Goal: Task Accomplishment & Management: Use online tool/utility

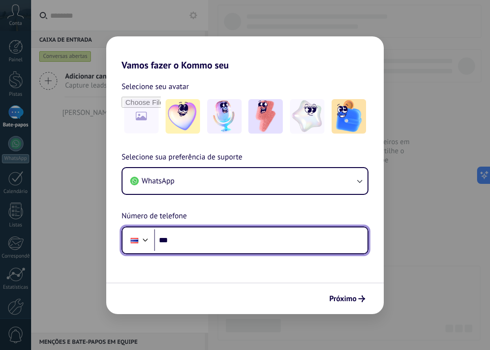
click at [209, 239] on input "***" at bounding box center [260, 240] width 213 height 22
click at [205, 236] on input "***" at bounding box center [260, 240] width 213 height 22
click at [206, 245] on input "***" at bounding box center [260, 240] width 213 height 22
type input "**********"
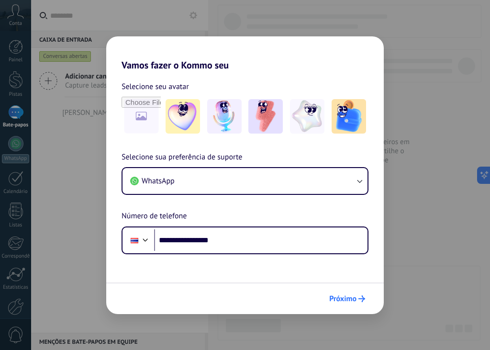
click at [357, 302] on button "Próximo" at bounding box center [347, 298] width 44 height 16
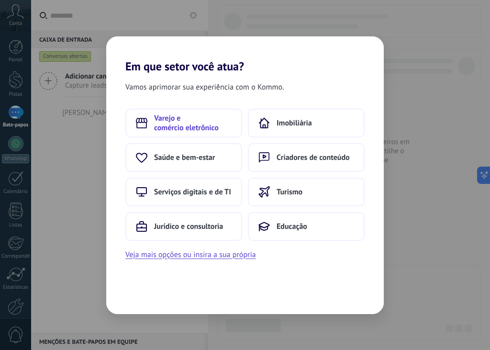
click at [195, 116] on span "Varejo e comércio eletrônico" at bounding box center [192, 122] width 77 height 19
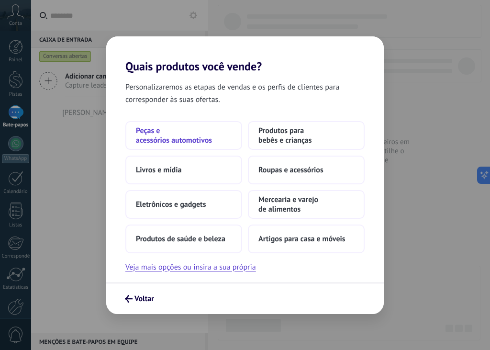
click at [184, 142] on font "Peças e acessórios automotivos" at bounding box center [174, 135] width 76 height 19
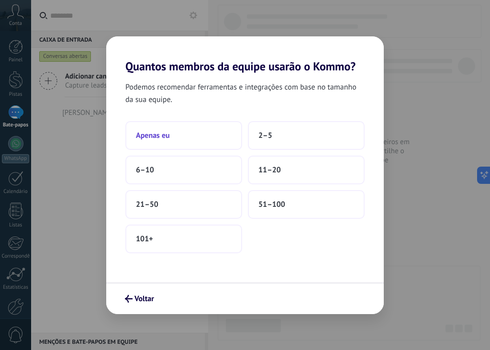
click at [182, 133] on button "Apenas eu" at bounding box center [183, 135] width 117 height 29
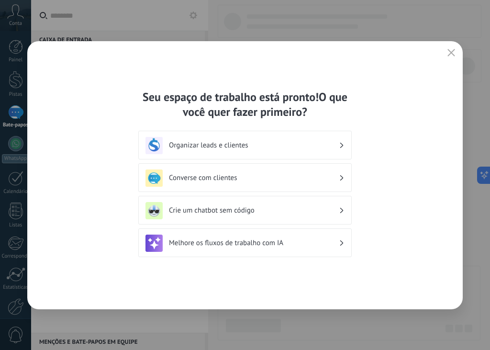
click at [453, 47] on button "button" at bounding box center [451, 52] width 12 height 13
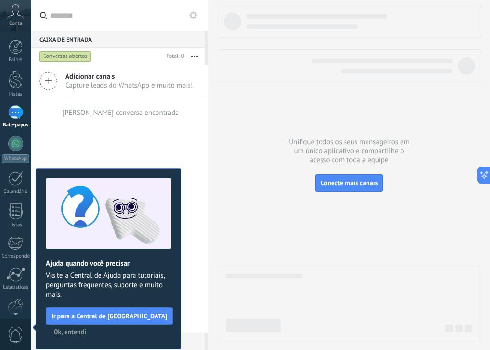
click at [161, 133] on div "Adicionar canais Capture leads do WhatsApp e muito mais! Nenhuma conversa encon…" at bounding box center [119, 198] width 177 height 267
click at [321, 184] on font "Conecte mais canais" at bounding box center [348, 182] width 57 height 9
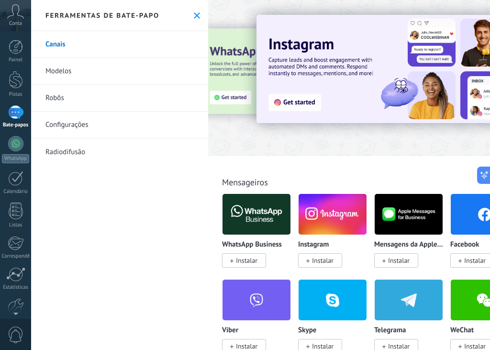
scroll to position [306, 0]
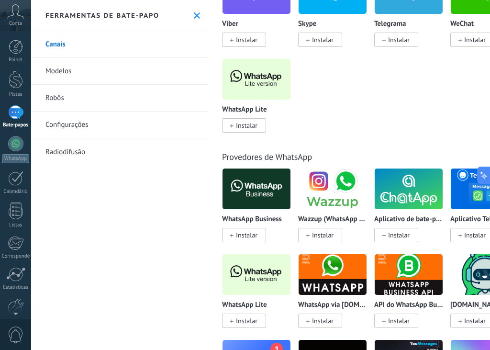
click at [245, 130] on font "Instalar" at bounding box center [247, 125] width 22 height 9
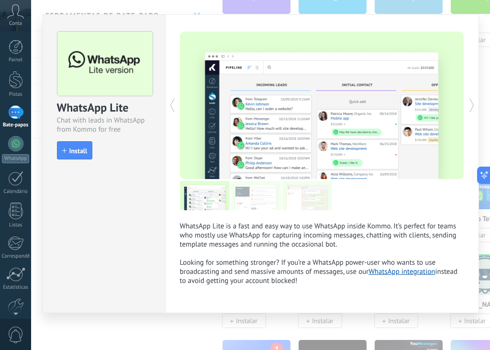
click at [245, 130] on div at bounding box center [251, 105] width 142 height 147
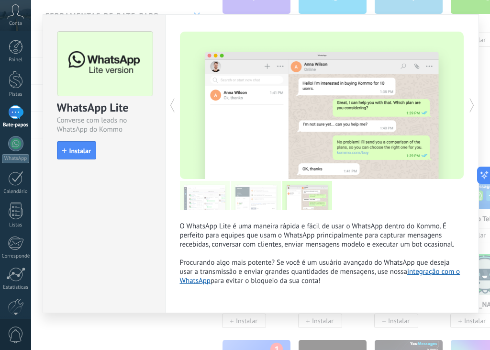
click at [311, 132] on div at bounding box center [251, 105] width 142 height 147
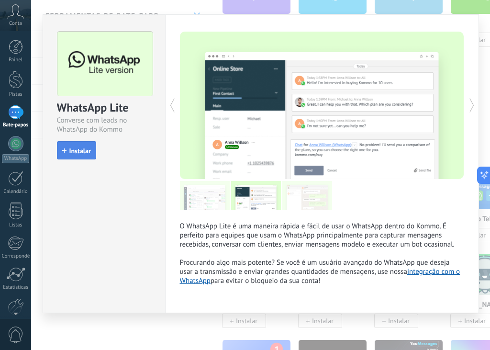
click at [67, 150] on span "Instalar" at bounding box center [76, 150] width 29 height 7
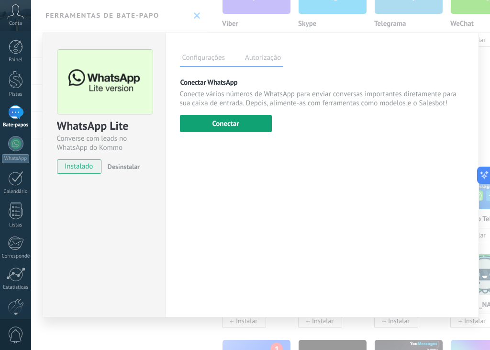
click at [189, 129] on button "Conectar" at bounding box center [226, 123] width 92 height 17
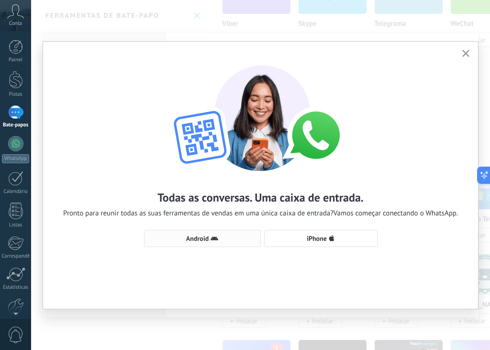
click at [212, 240] on icon "button" at bounding box center [214, 238] width 8 height 8
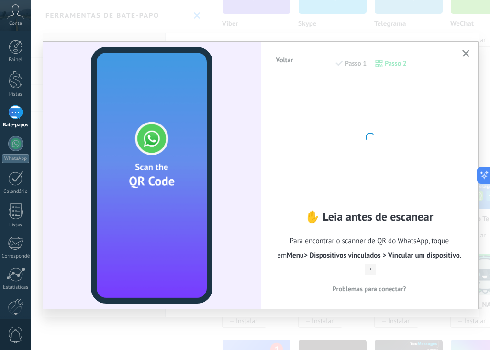
click at [245, 248] on div at bounding box center [152, 175] width 218 height 267
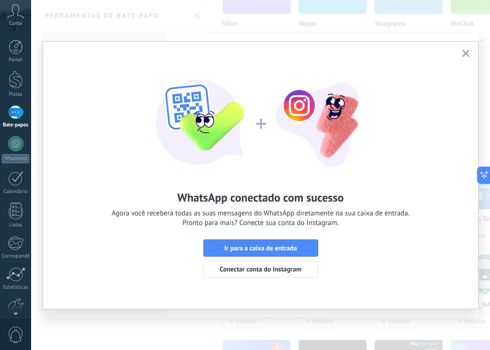
click at [466, 56] on icon "button" at bounding box center [465, 53] width 7 height 7
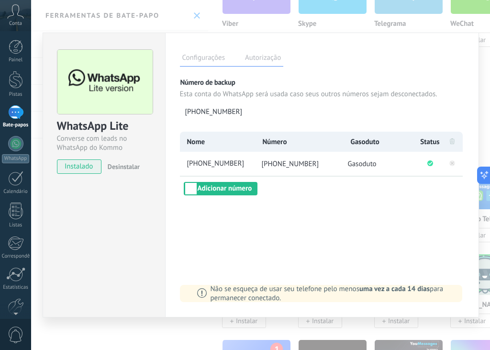
click at [473, 120] on div "Configurações Autorização Esta aba registra os usuários que concederam acesso d…" at bounding box center [322, 175] width 314 height 285
click at [483, 49] on div "WhatsApp Lite Converse com leads no WhatsApp do Kommo gratuitamente instalado D…" at bounding box center [260, 175] width 459 height 350
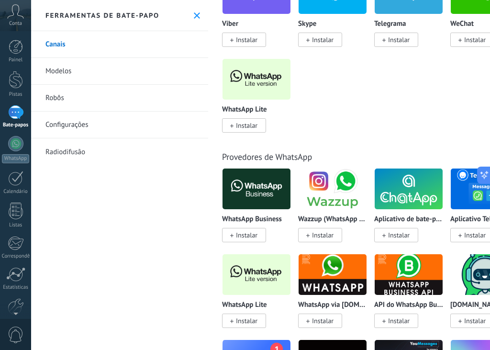
click at [194, 14] on use at bounding box center [197, 15] width 6 height 6
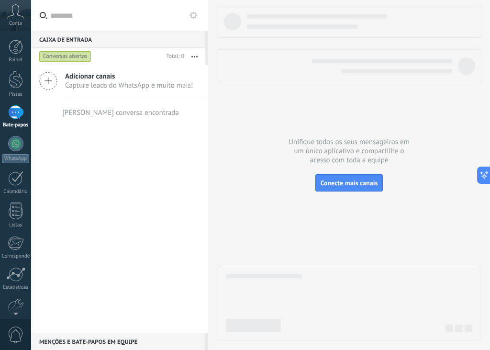
click at [113, 140] on div "Adicionar canais Capture leads do WhatsApp e muito mais! Nenhuma conversa encon…" at bounding box center [119, 198] width 177 height 267
click at [193, 14] on icon at bounding box center [193, 15] width 8 height 8
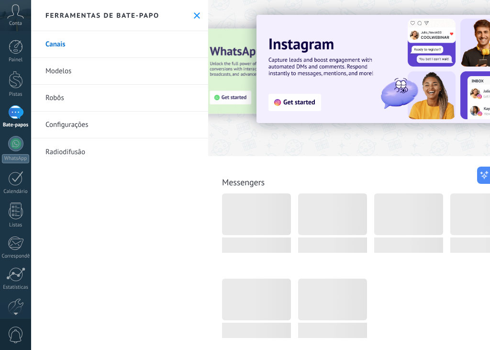
click at [59, 99] on font "Robôs" at bounding box center [54, 97] width 19 height 9
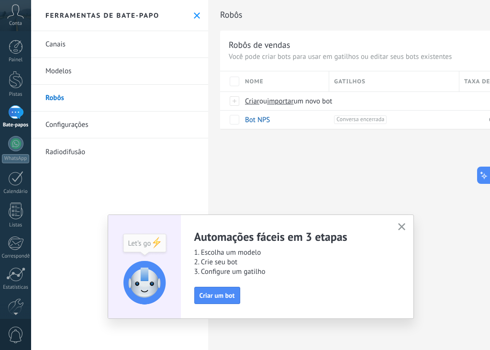
click at [402, 222] on button "button" at bounding box center [402, 227] width 12 height 13
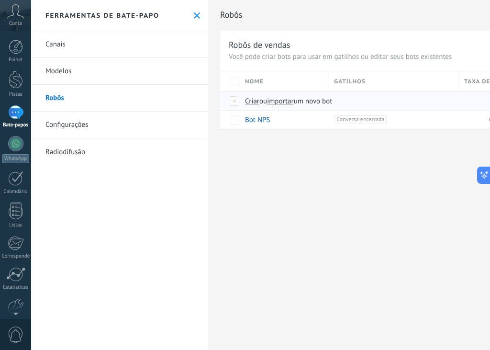
click at [254, 103] on font "Criar" at bounding box center [252, 101] width 14 height 9
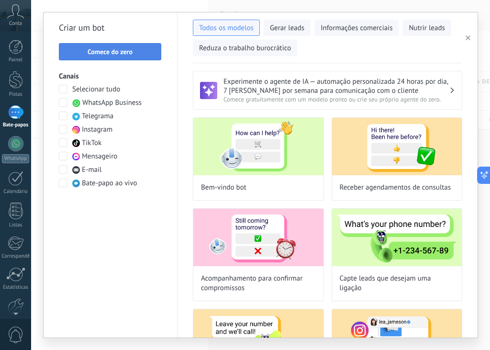
click at [115, 58] on button "Comece do zero" at bounding box center [110, 51] width 102 height 17
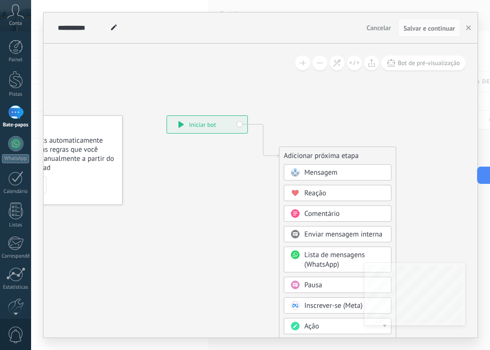
drag, startPoint x: 315, startPoint y: 90, endPoint x: 221, endPoint y: 88, distance: 93.3
click at [221, 88] on icon at bounding box center [248, 282] width 643 height 813
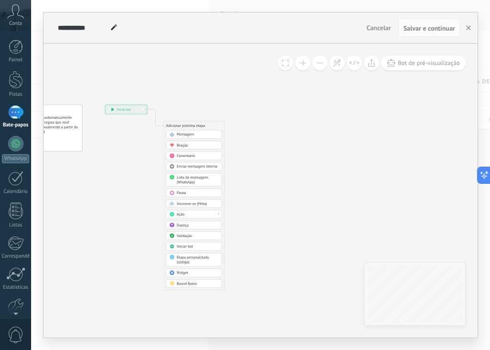
drag, startPoint x: 328, startPoint y: 121, endPoint x: 247, endPoint y: 123, distance: 80.9
click at [247, 123] on icon at bounding box center [148, 191] width 334 height 422
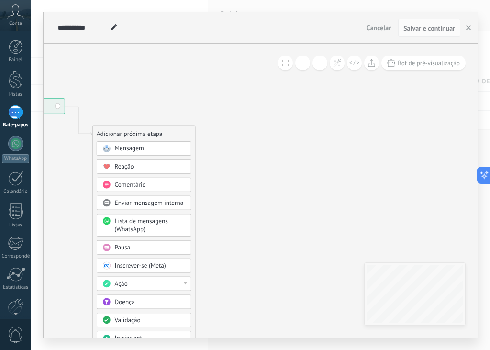
drag, startPoint x: 254, startPoint y: 189, endPoint x: 243, endPoint y: 197, distance: 13.4
click at [243, 197] on icon at bounding box center [66, 245] width 566 height 715
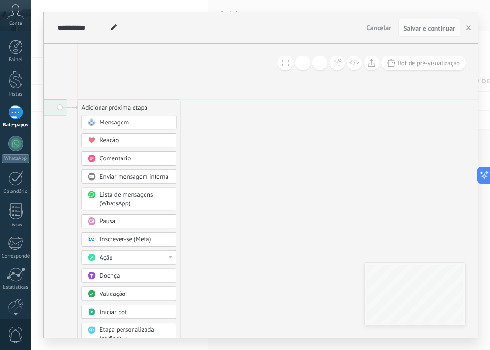
drag, startPoint x: 156, startPoint y: 133, endPoint x: 139, endPoint y: 103, distance: 34.1
click at [139, 103] on div "Adicionar próxima etapa" at bounding box center [129, 108] width 102 height 14
click at [125, 120] on font "Mensagem" at bounding box center [113, 123] width 29 height 8
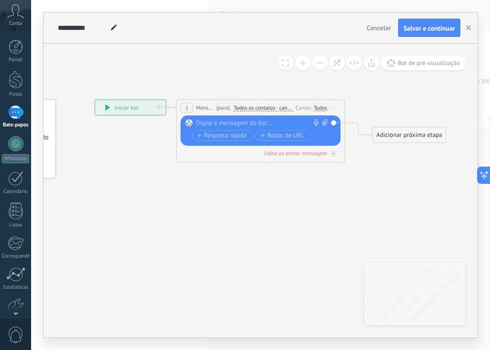
click at [333, 109] on span "Comece a pré-visualização aqui [GEOGRAPHIC_DATA] Duplicado Excluir" at bounding box center [333, 107] width 13 height 12
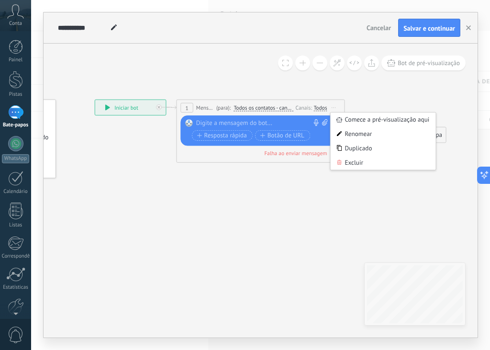
click at [270, 126] on div at bounding box center [258, 123] width 125 height 9
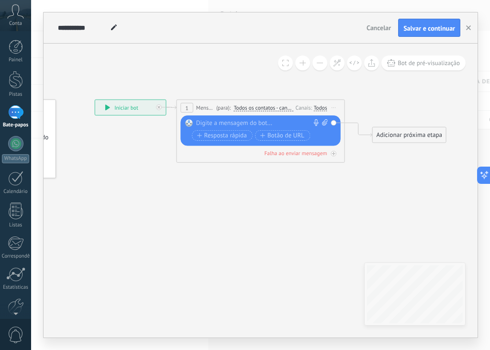
click at [298, 204] on icon at bounding box center [256, 125] width 744 height 472
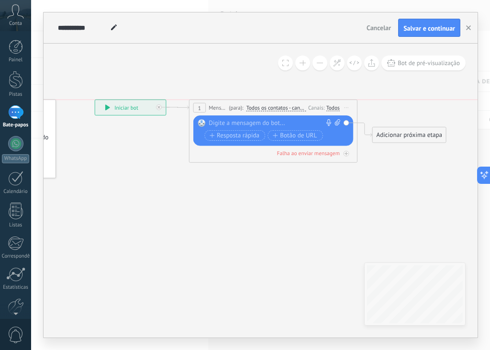
drag, startPoint x: 237, startPoint y: 104, endPoint x: 250, endPoint y: 105, distance: 12.5
click at [250, 105] on font "Todos os contatos - canais selecionados" at bounding box center [292, 107] width 92 height 7
click at [250, 105] on button "Todos os contatos - canais selecionados" at bounding box center [294, 107] width 105 height 15
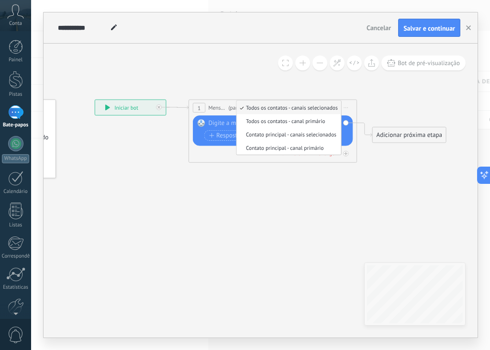
click at [281, 110] on font "Todos os contatos - canais selecionados" at bounding box center [292, 107] width 92 height 7
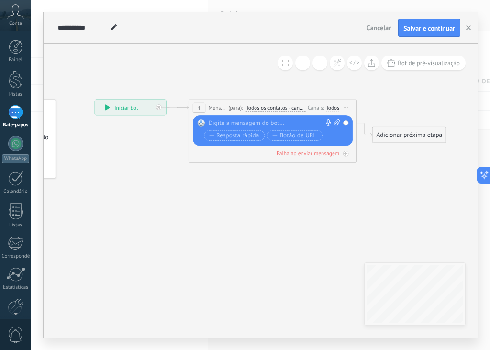
click at [332, 109] on font "Todos" at bounding box center [332, 107] width 13 height 7
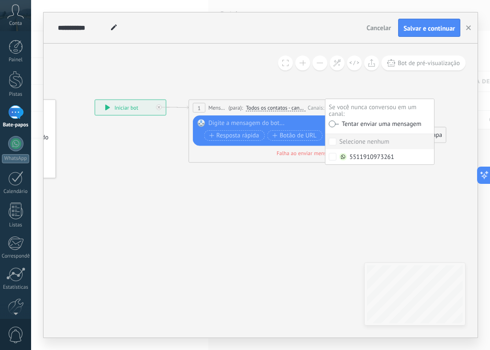
click at [331, 123] on label at bounding box center [334, 124] width 10 height 6
click at [328, 250] on icon at bounding box center [256, 131] width 744 height 484
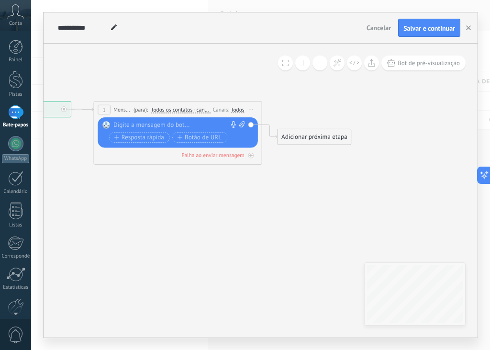
drag, startPoint x: 382, startPoint y: 174, endPoint x: 287, endPoint y: 176, distance: 95.2
click at [287, 176] on icon at bounding box center [161, 133] width 744 height 484
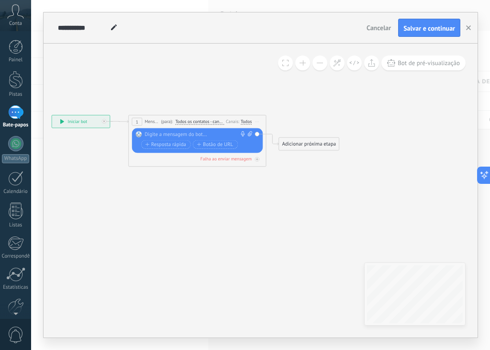
click at [174, 133] on div at bounding box center [195, 134] width 102 height 7
click at [253, 71] on icon at bounding box center [183, 141] width 609 height 396
